Goal: Answer question/provide support: Share knowledge or assist other users

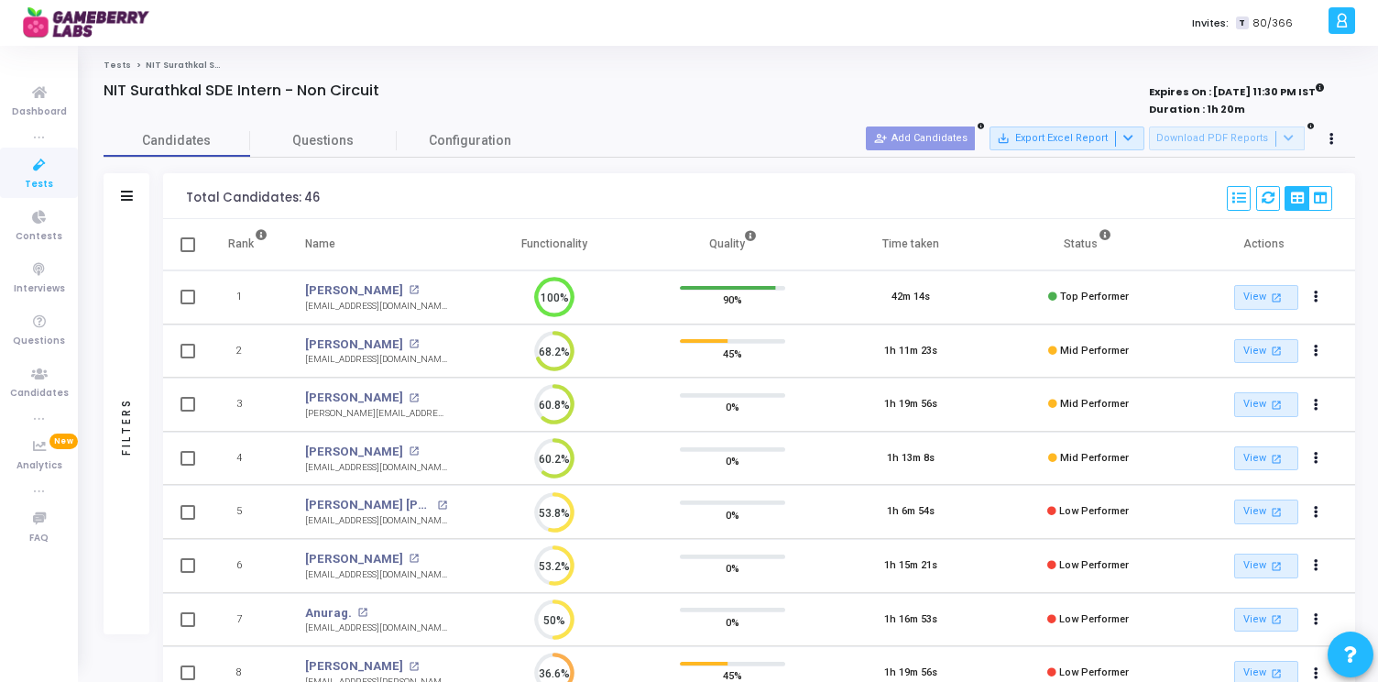
click at [43, 170] on icon at bounding box center [39, 165] width 38 height 23
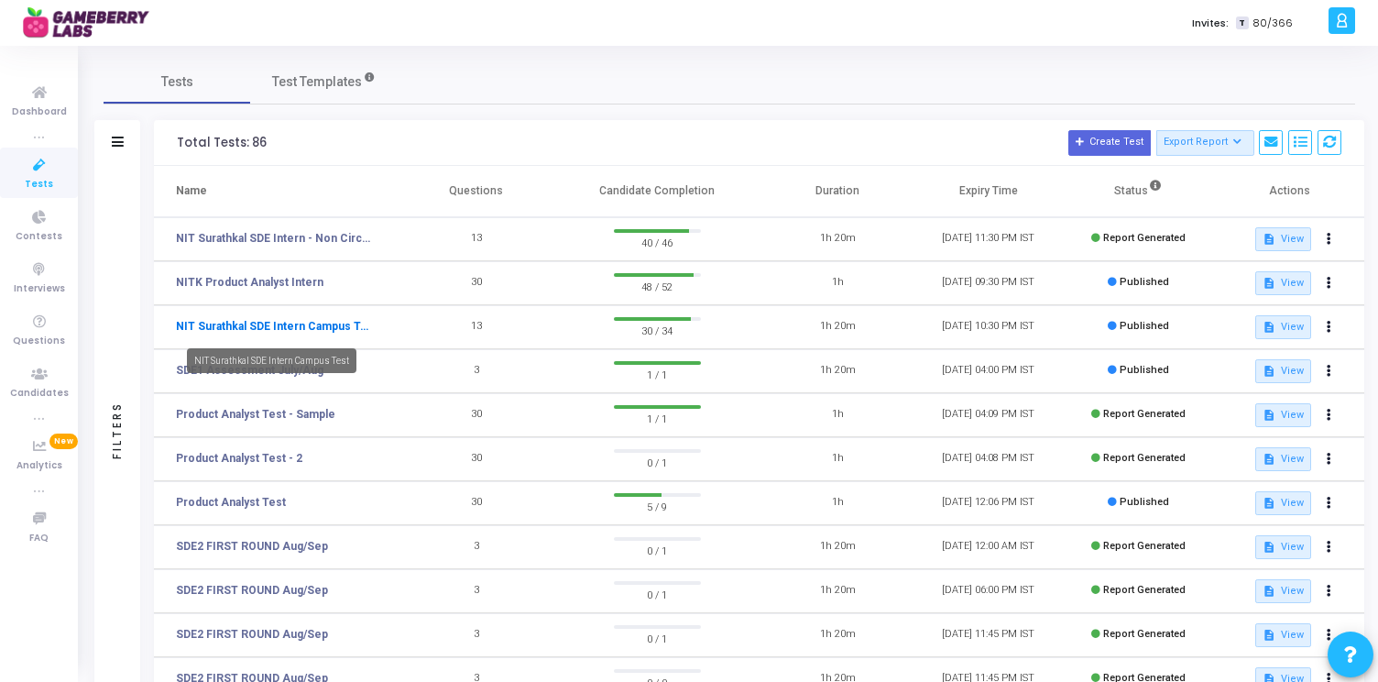
click at [312, 321] on link "NIT Surathkal SDE Intern Campus Test" at bounding box center [274, 326] width 197 height 16
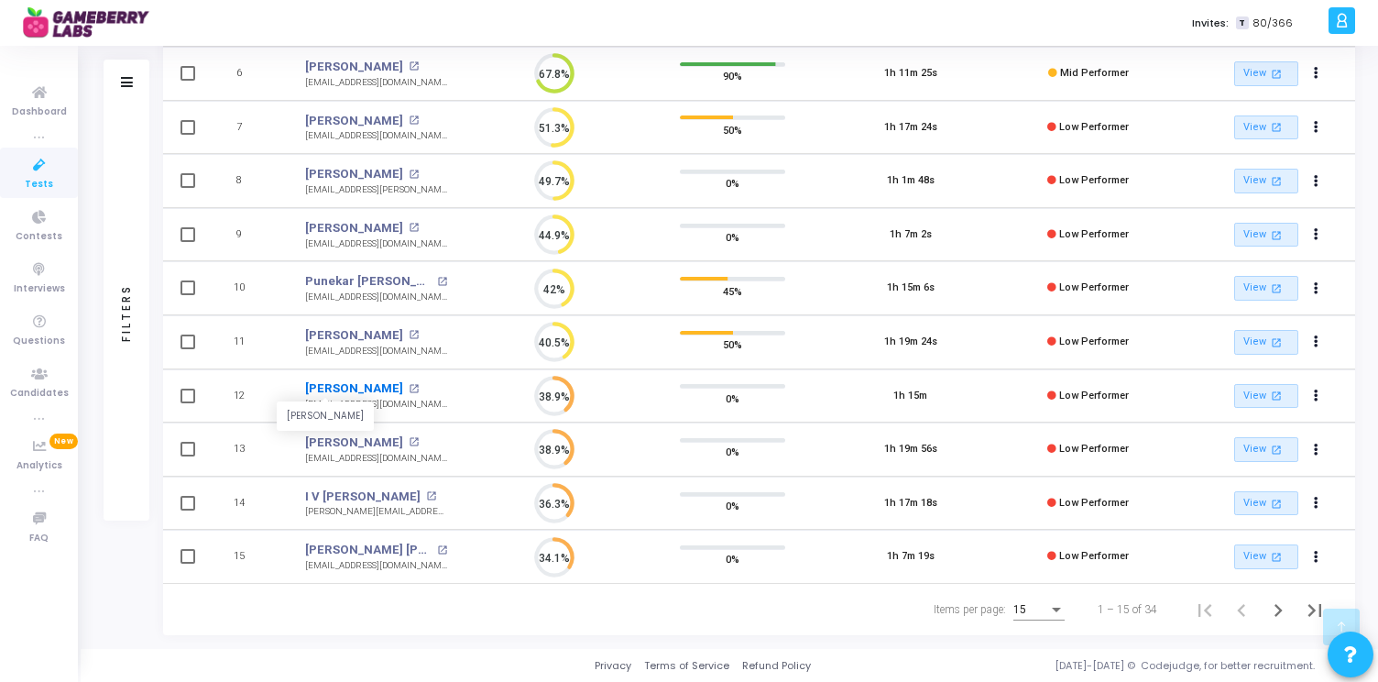
click at [381, 387] on link "Shivakumar Prakash Salimathsalimath" at bounding box center [354, 388] width 98 height 18
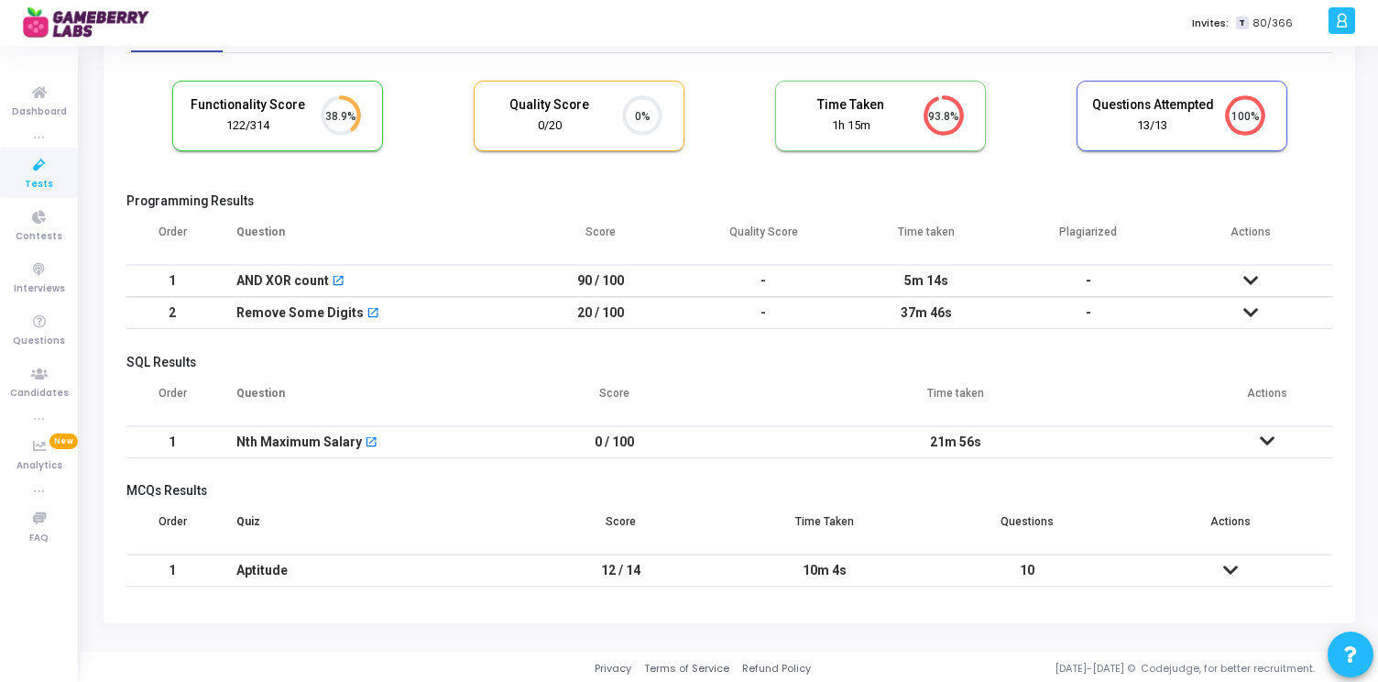
scroll to position [106, 0]
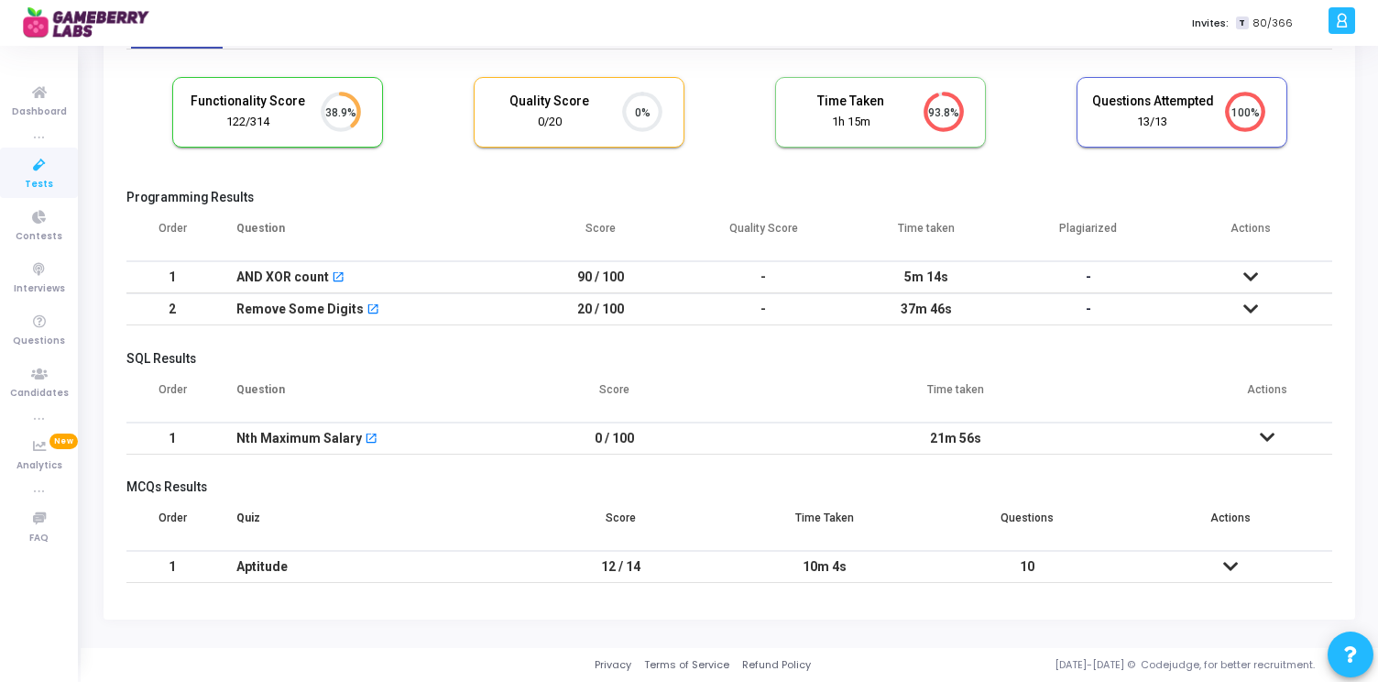
click at [1251, 302] on icon at bounding box center [1251, 308] width 15 height 13
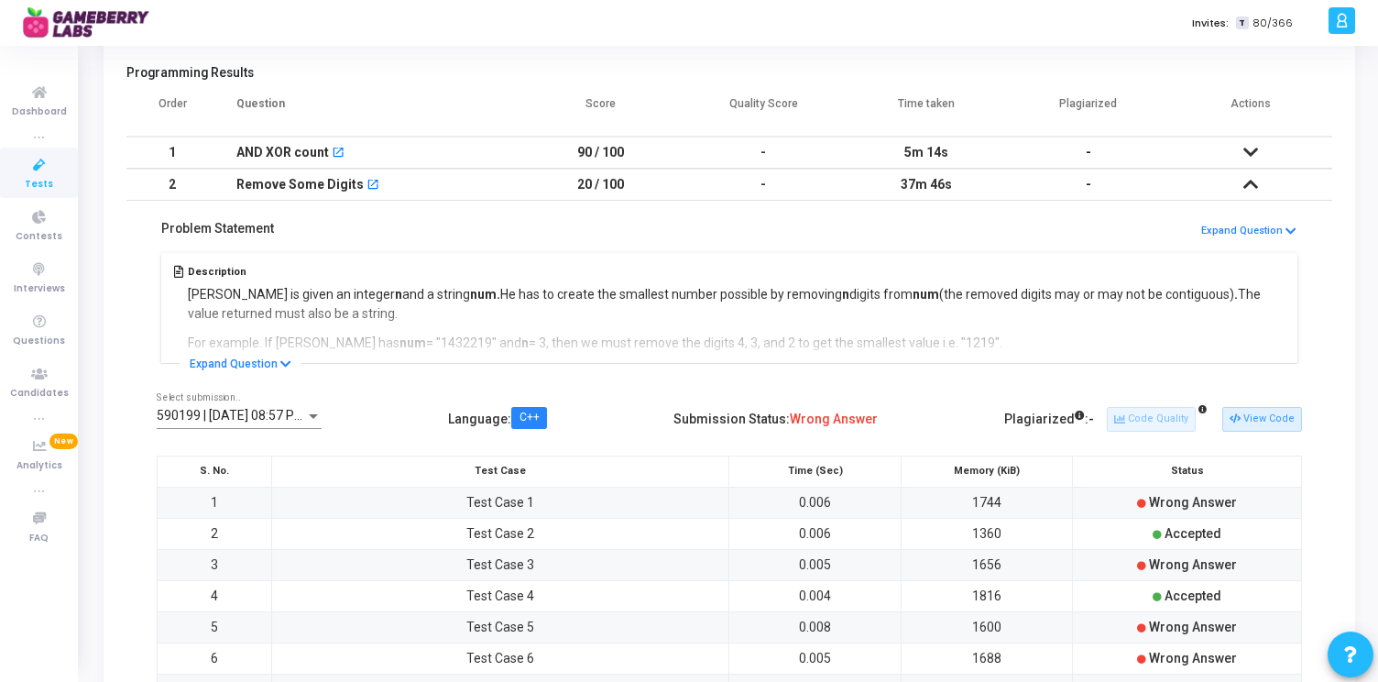
scroll to position [249, 0]
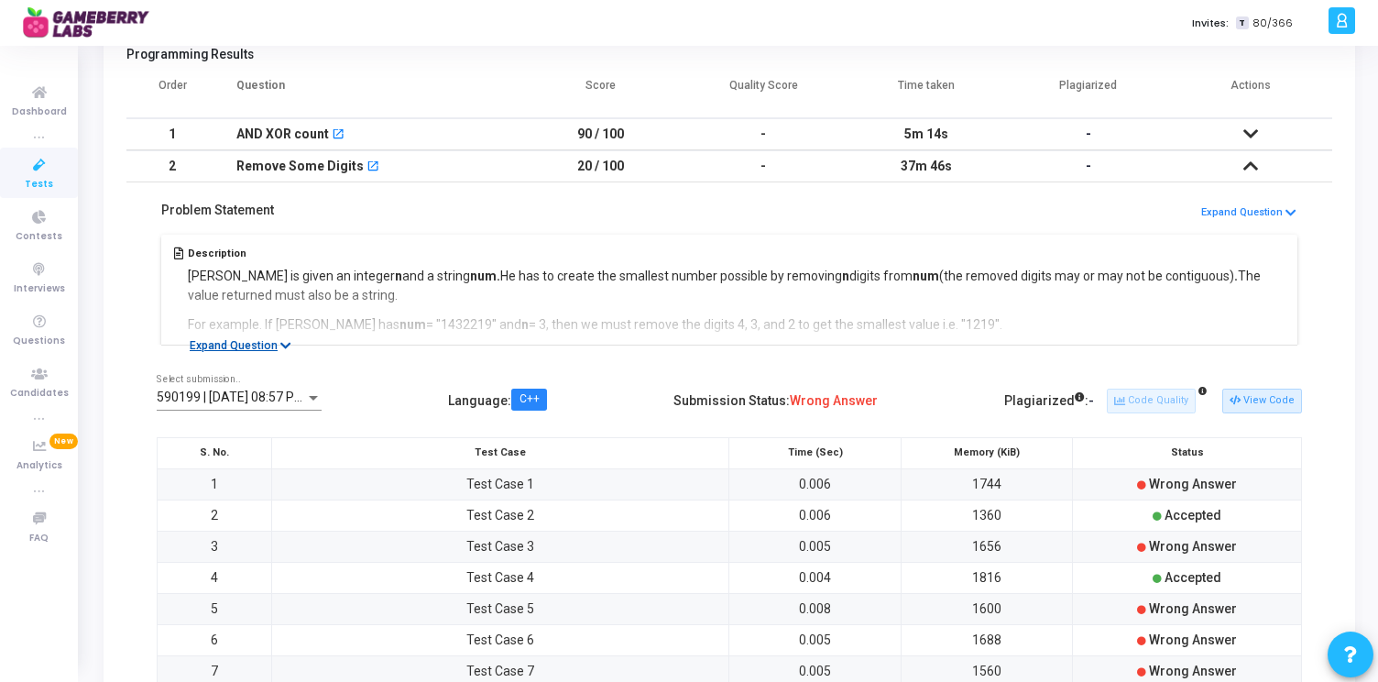
click at [270, 348] on button "Expand Question" at bounding box center [241, 345] width 122 height 18
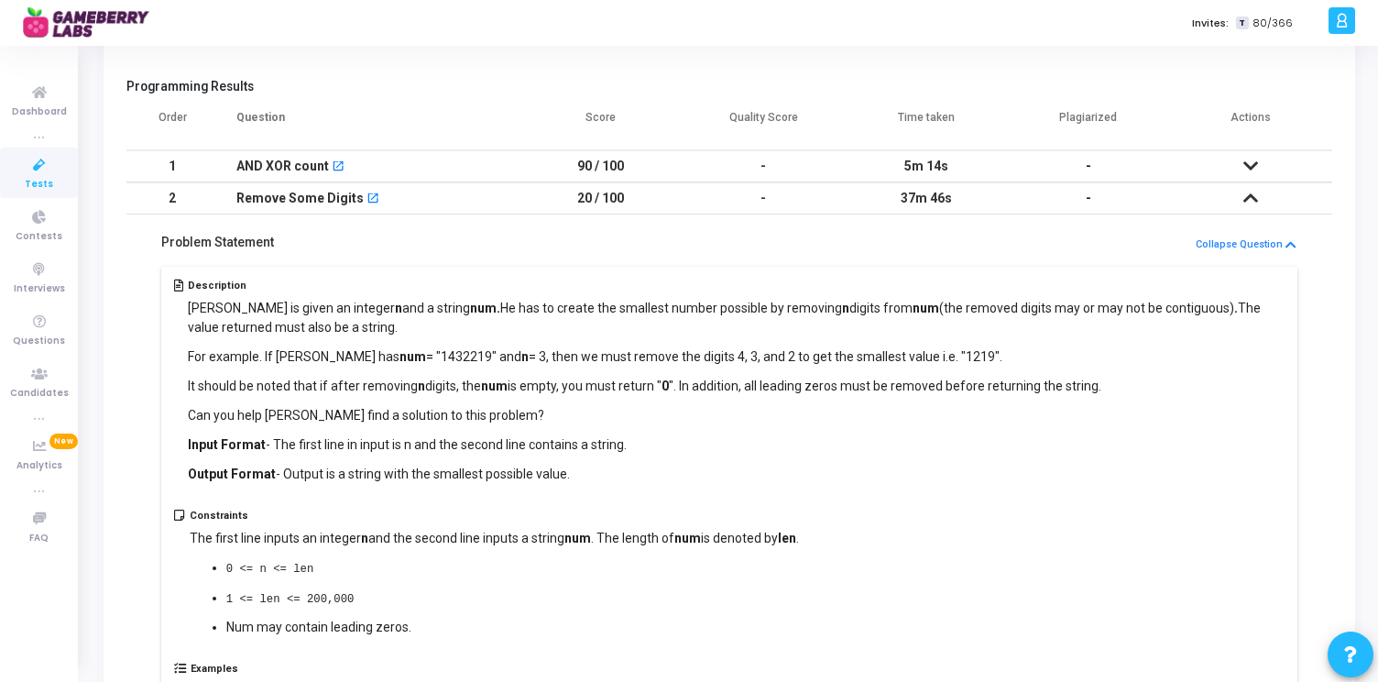
scroll to position [214, 0]
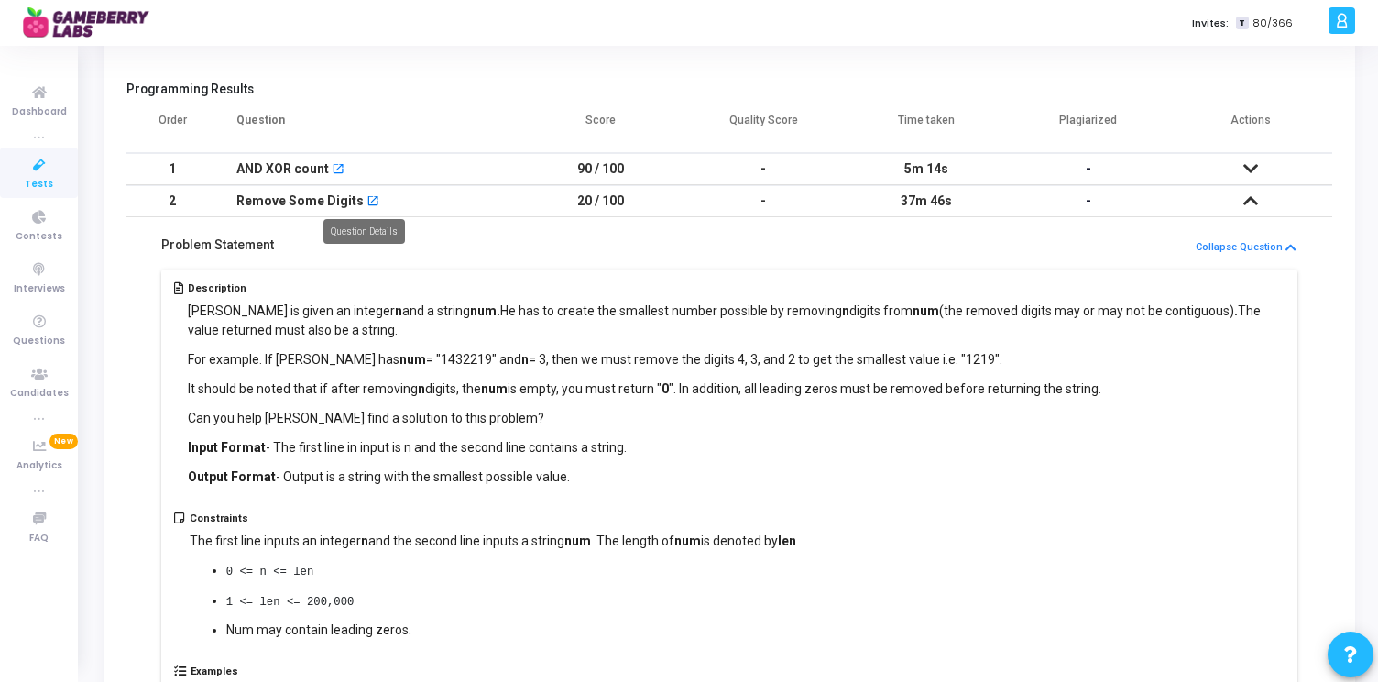
click at [368, 197] on mat-icon "open_in_new" at bounding box center [373, 202] width 13 height 13
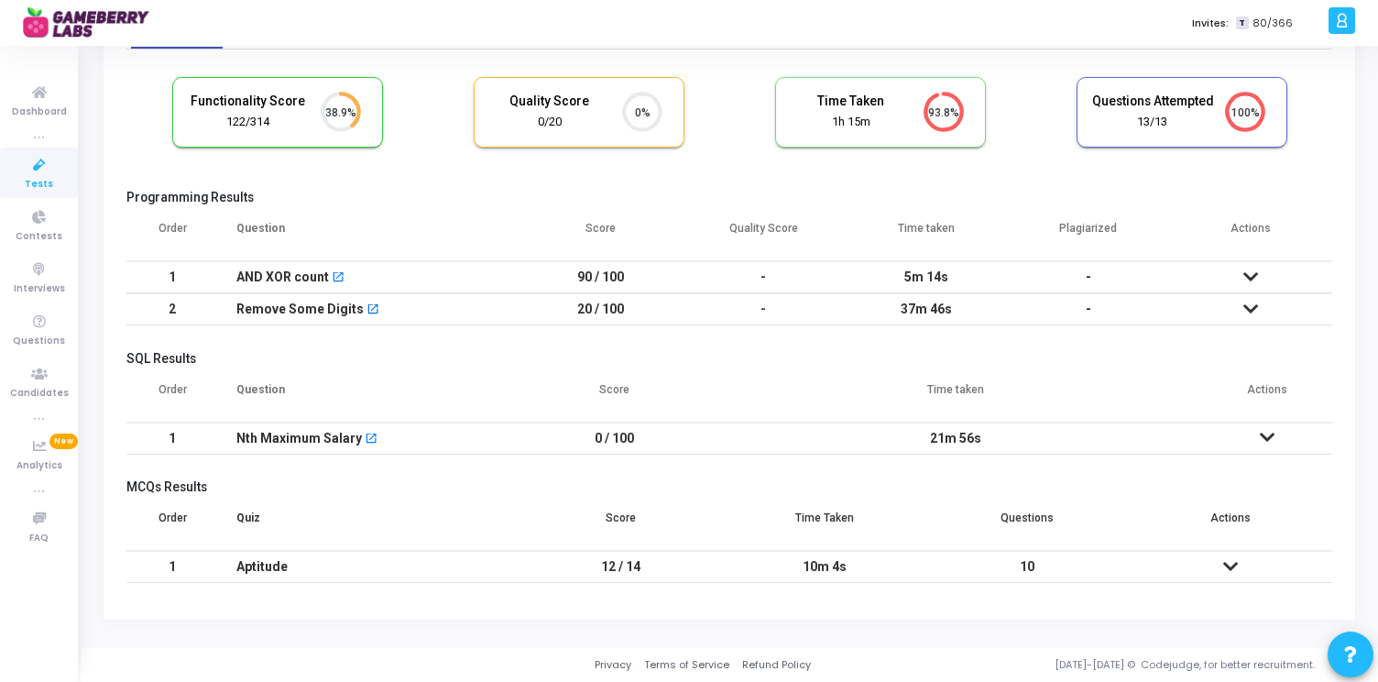
scroll to position [106, 0]
click at [1255, 303] on icon at bounding box center [1251, 308] width 15 height 13
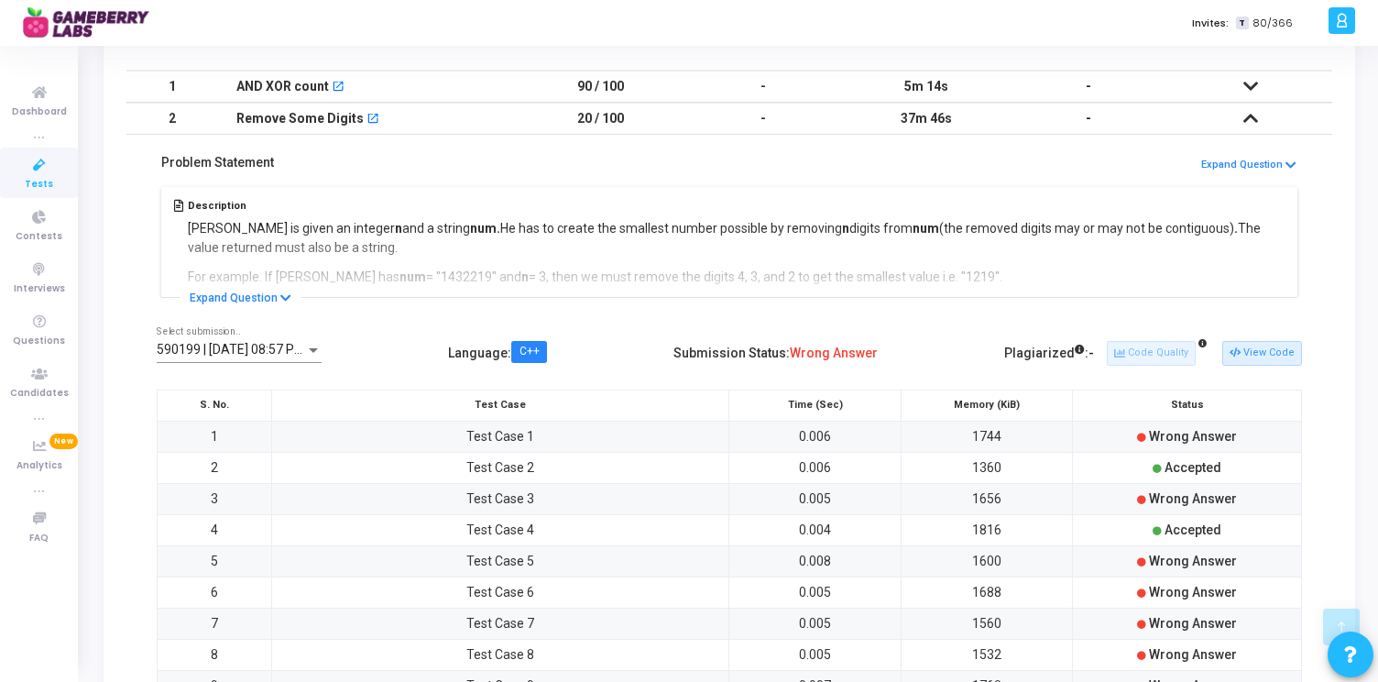
scroll to position [301, 0]
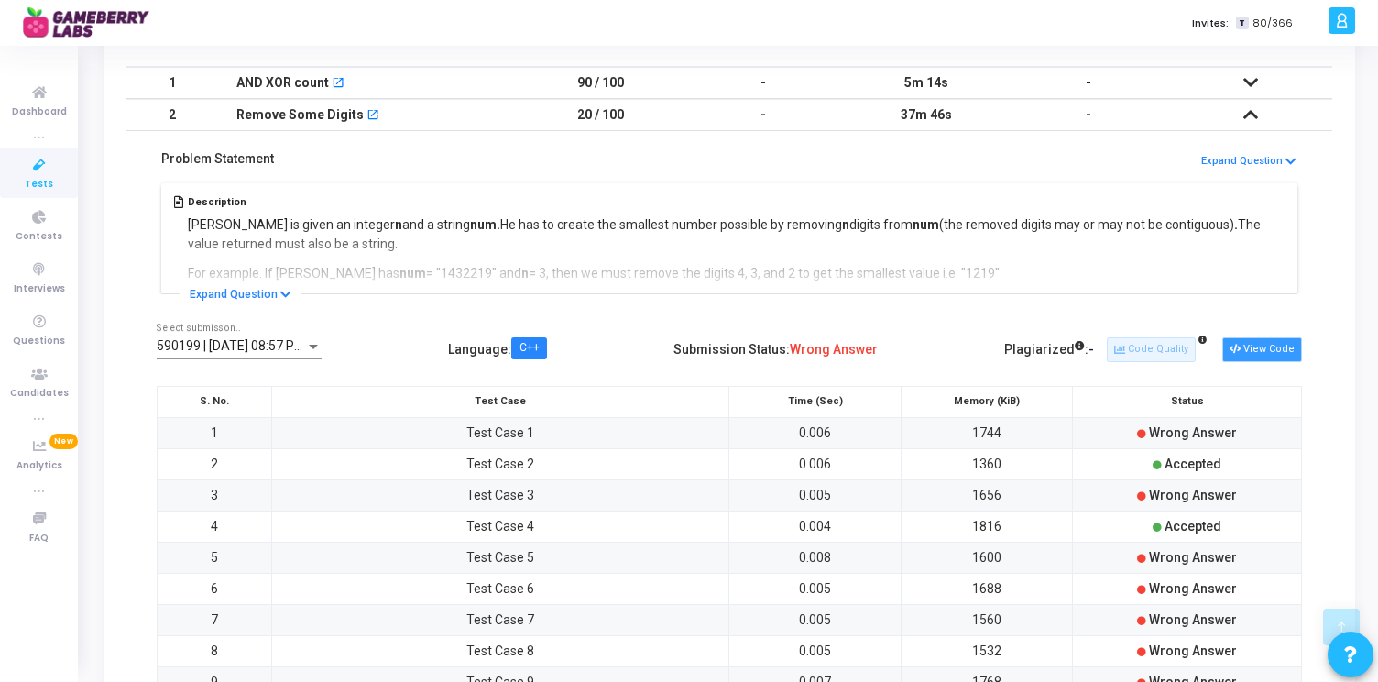
click at [1253, 345] on button "View Code" at bounding box center [1262, 349] width 80 height 24
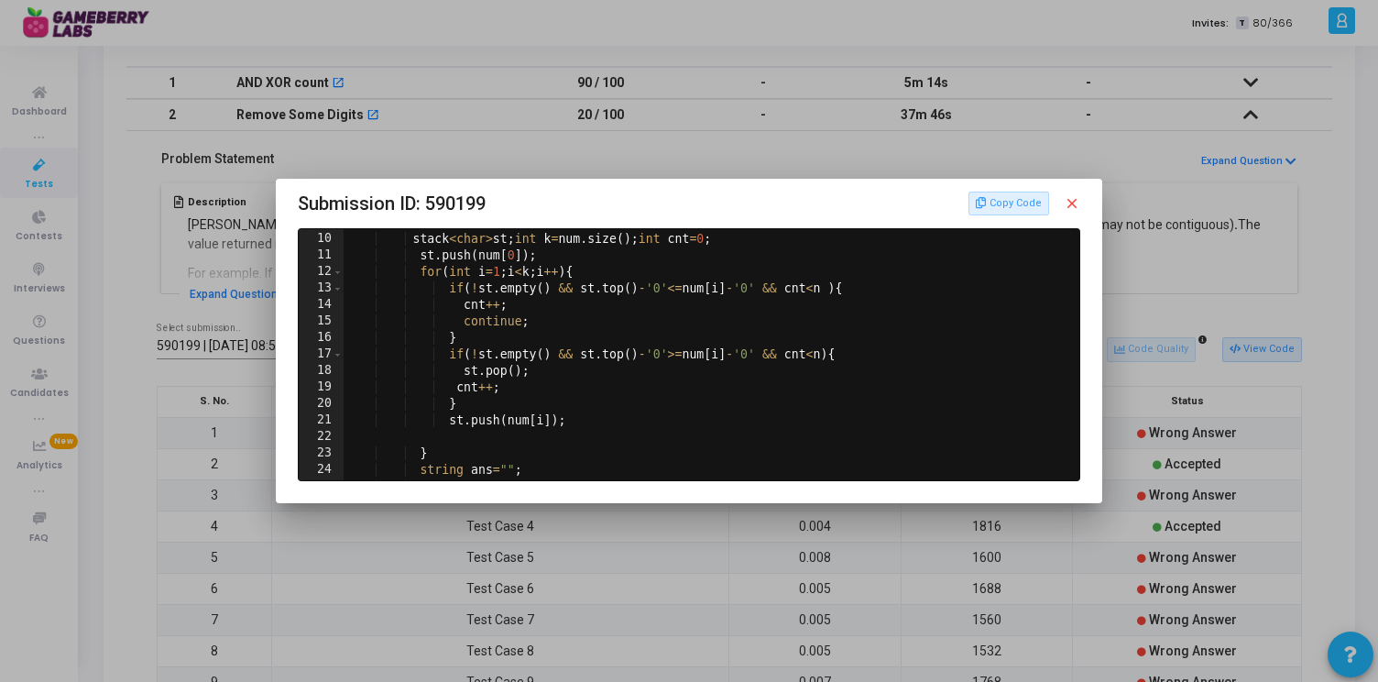
scroll to position [147, 0]
type textarea "if(!st.empty() && st.top()-'0'<=num[i]-'0' && cnt<n ){"
click at [444, 289] on div "// Write your code here stack < char > st ; int k = num . size ( ) ; int cnt = …" at bounding box center [710, 356] width 733 height 284
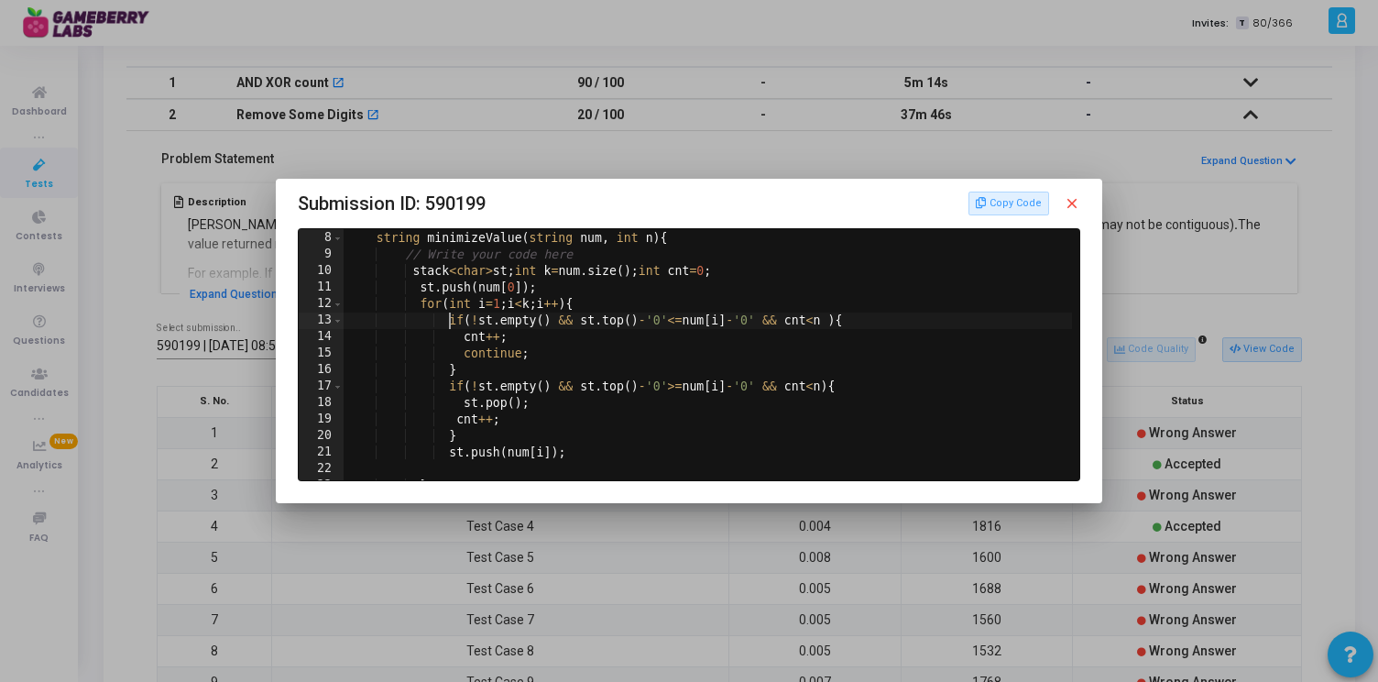
scroll to position [0, 0]
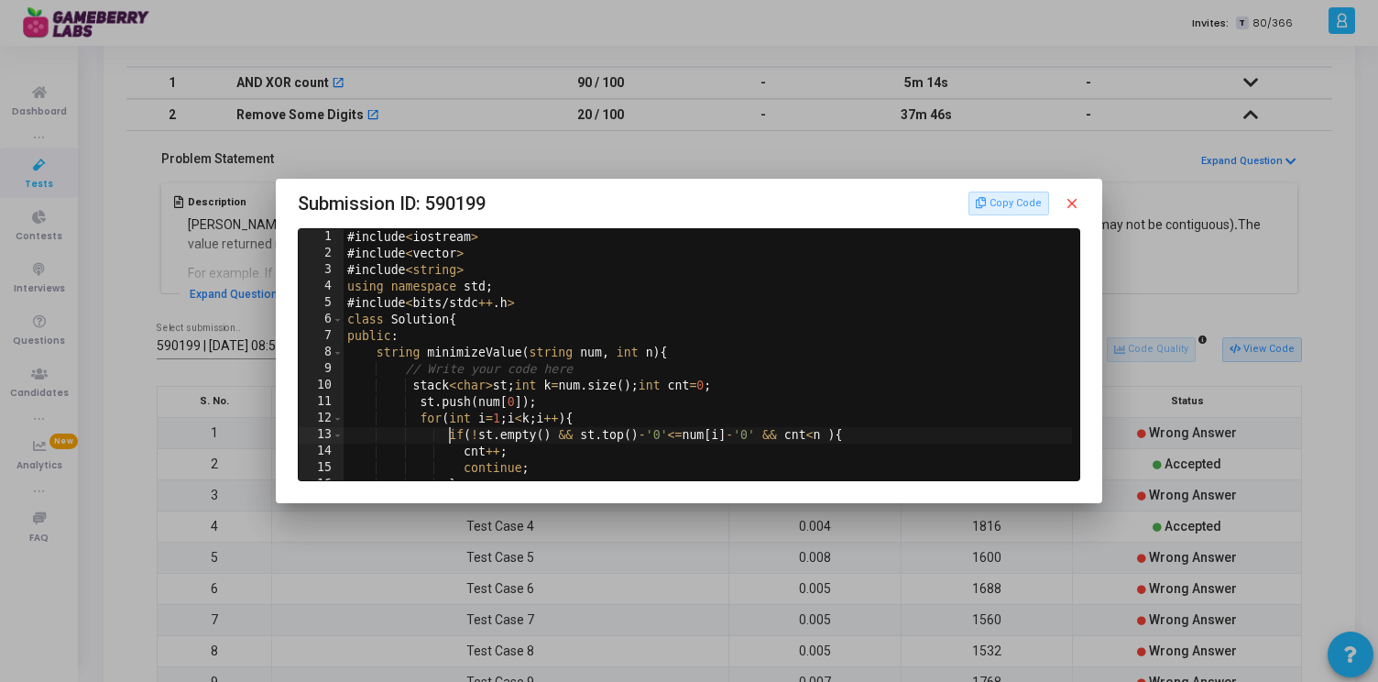
click at [1070, 202] on mat-icon "close" at bounding box center [1072, 203] width 16 height 16
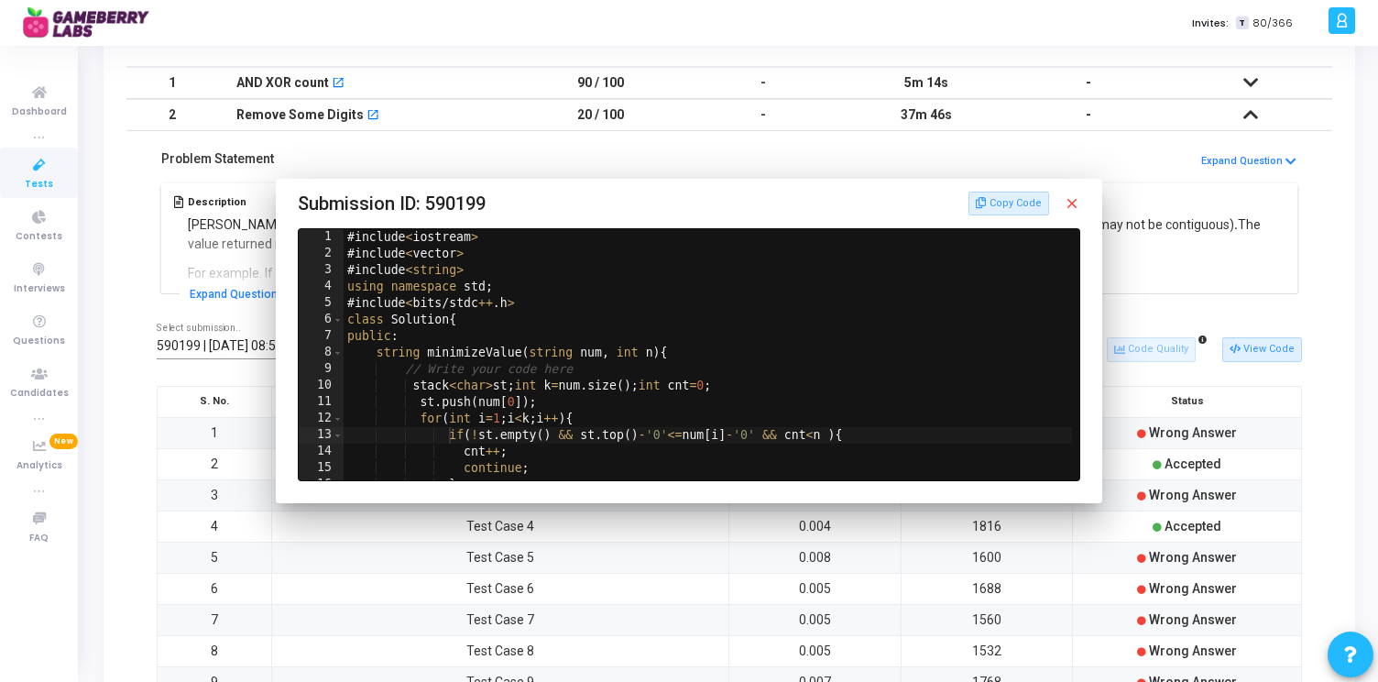
scroll to position [301, 0]
